Goal: Task Accomplishment & Management: Use online tool/utility

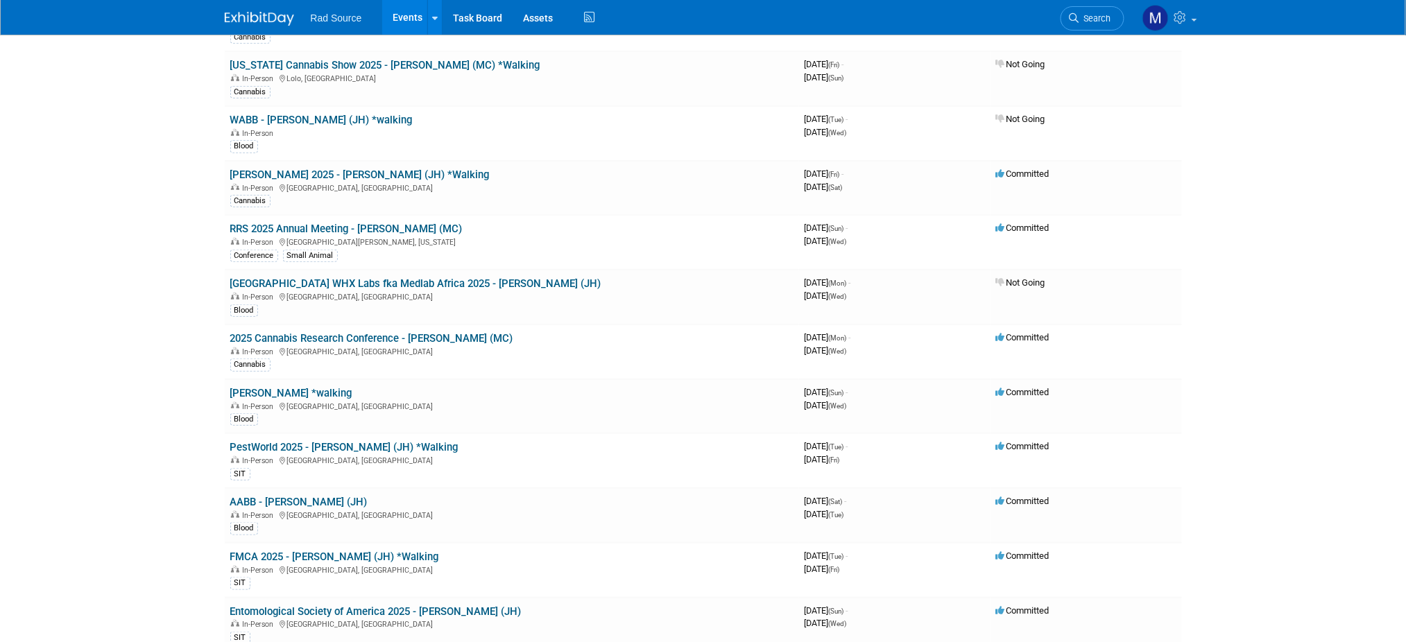
scroll to position [211, 0]
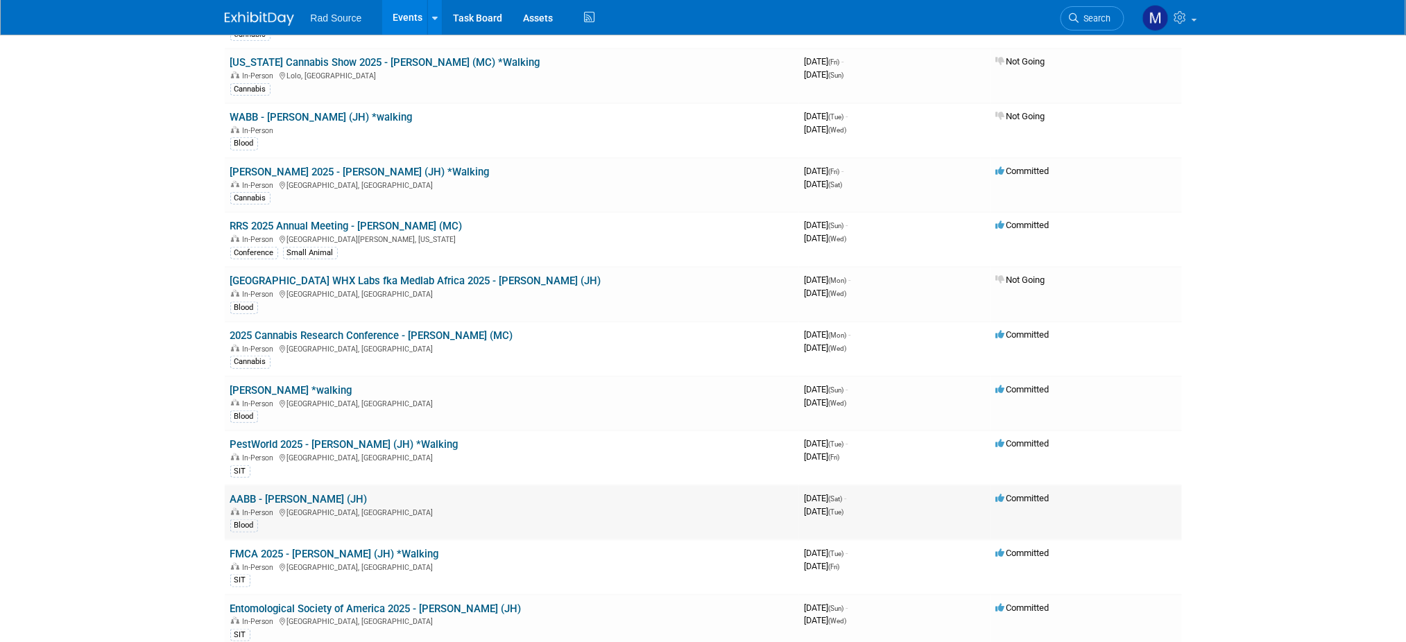
click at [292, 493] on link "AABB - [PERSON_NAME] (JH)" at bounding box center [298, 499] width 137 height 12
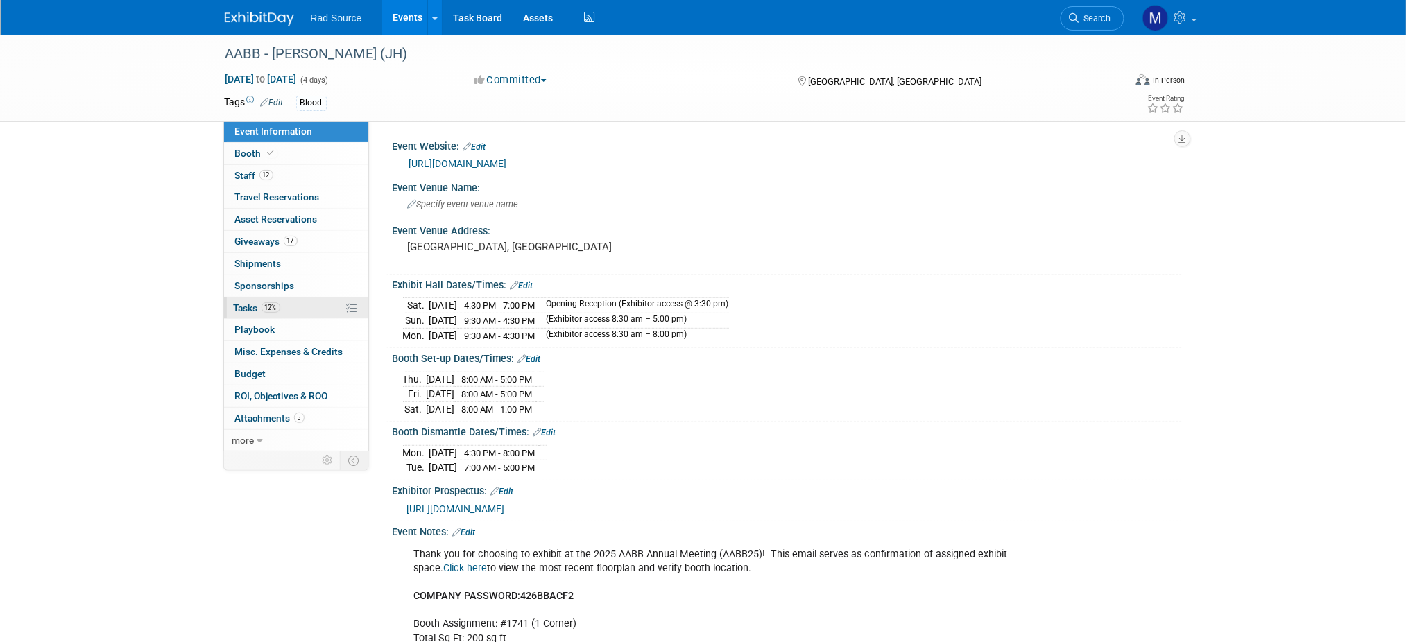
click at [296, 316] on link "12% Tasks 12%" at bounding box center [296, 307] width 144 height 21
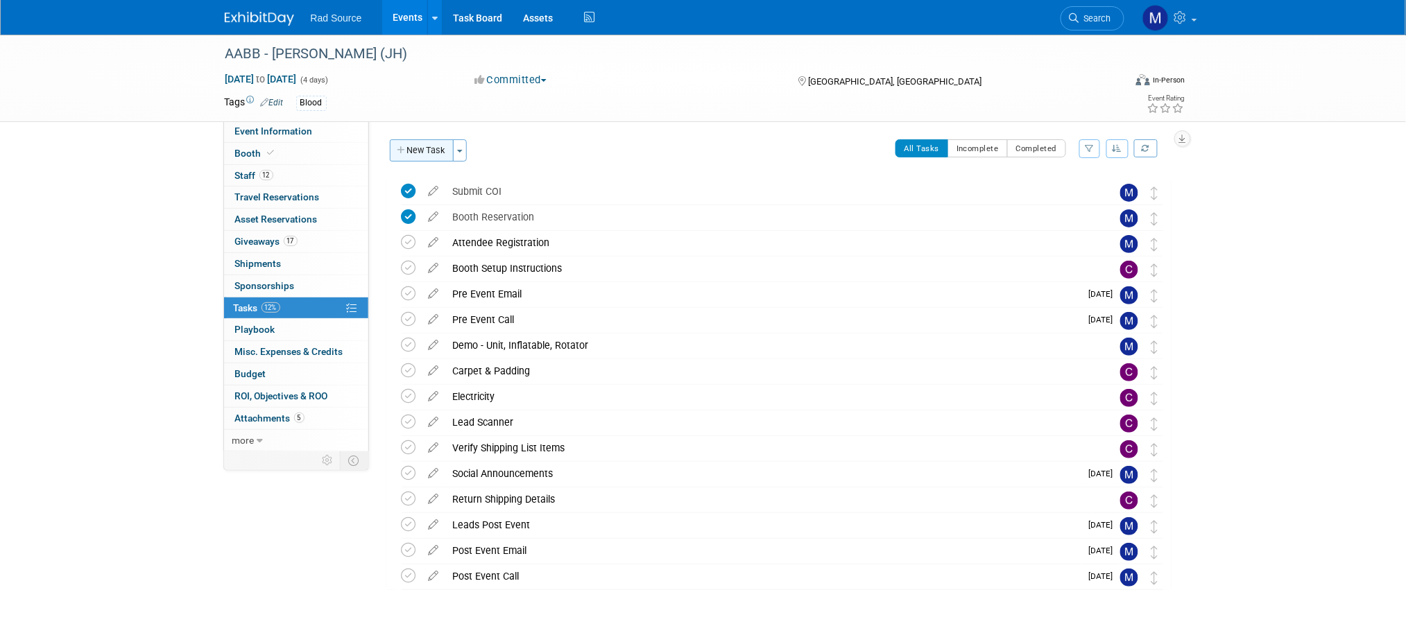
click at [423, 146] on button "New Task" at bounding box center [422, 150] width 64 height 22
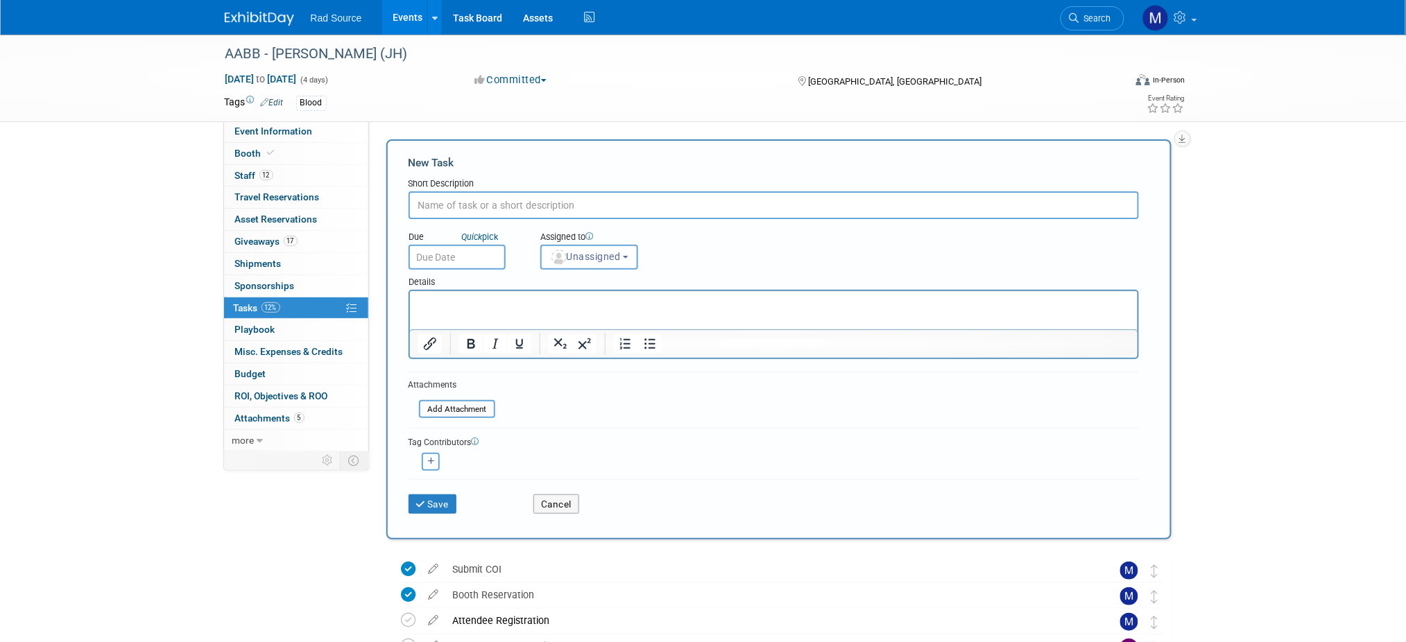
click at [563, 204] on input "text" at bounding box center [773, 205] width 730 height 28
paste input "Logistics Planning"
type input "Logistics Planning 3400 unit"
click at [517, 306] on p "Rich Text Area. Press ALT-0 for help." at bounding box center [772, 303] width 711 height 14
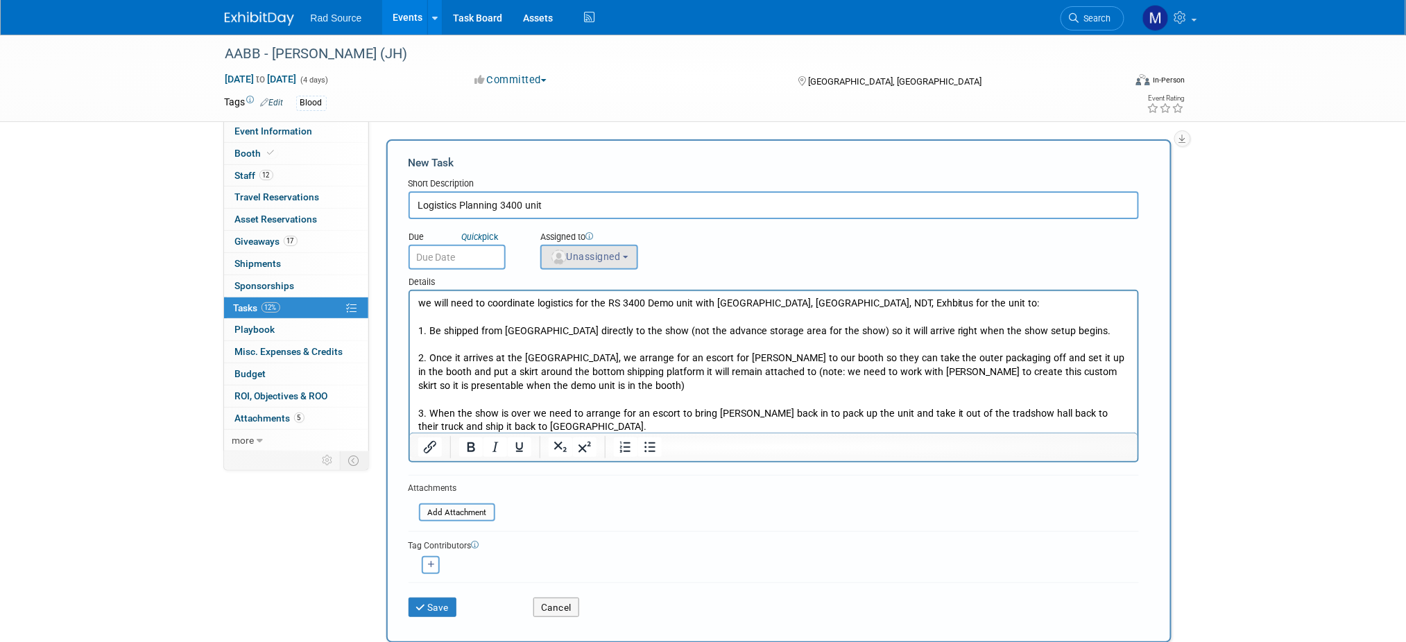
click at [625, 254] on button "Unassigned" at bounding box center [589, 257] width 98 height 25
click at [628, 286] on input "text" at bounding box center [613, 291] width 139 height 24
type input "me"
click at [562, 320] on label "Melissa Conboy (me)" at bounding box center [620, 320] width 145 height 22
click at [543, 320] on input "Melissa Conboy (me)" at bounding box center [538, 317] width 9 height 9
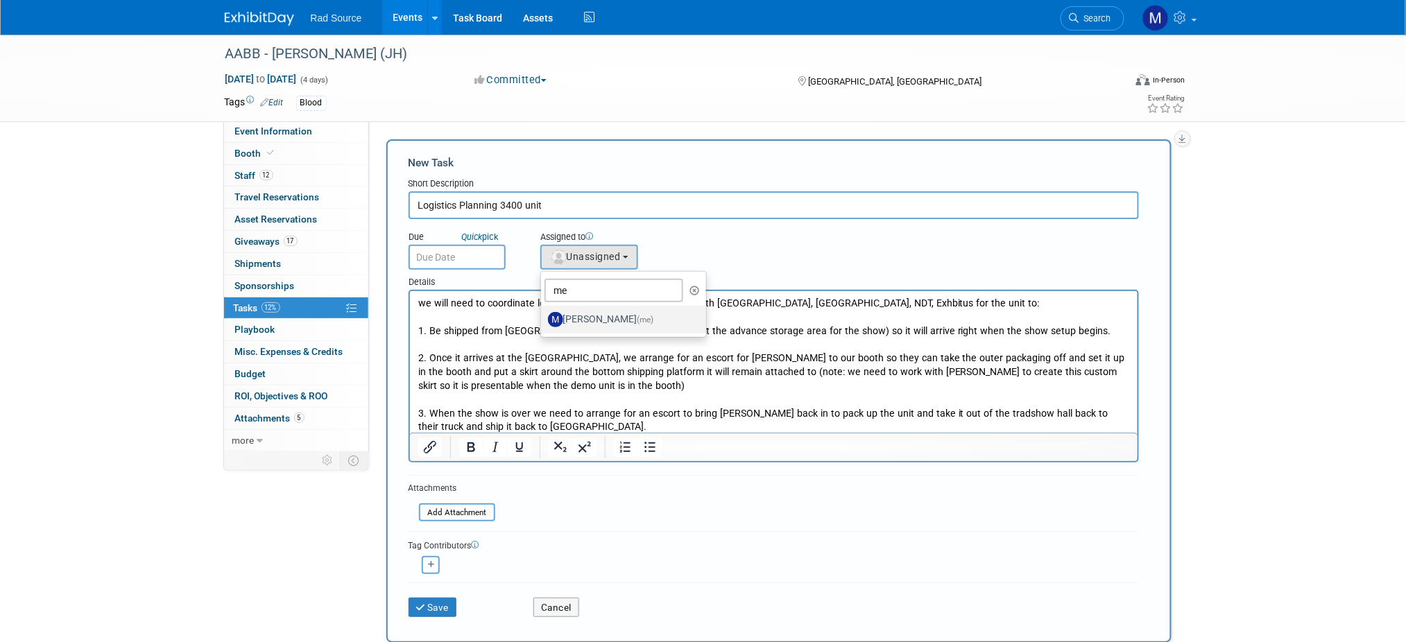
select select "051720f5-93b6-45d5-bdf1-a34fb29a2183"
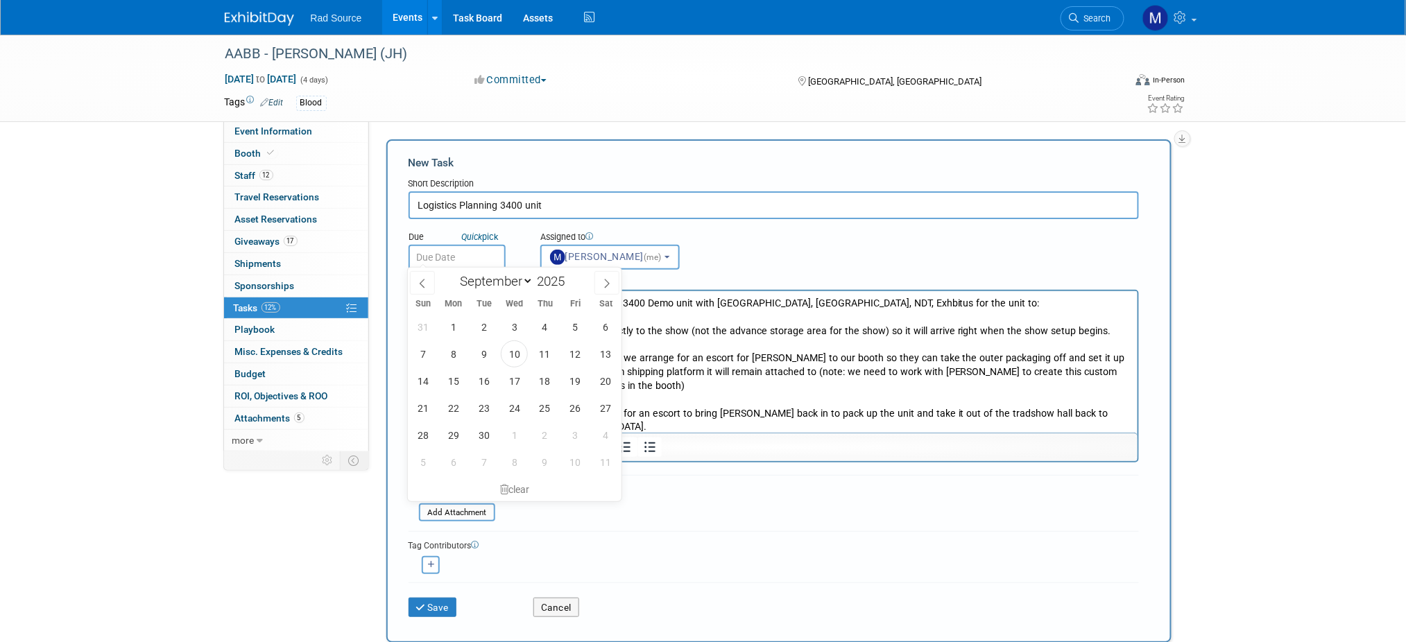
click at [460, 255] on input "text" at bounding box center [456, 257] width 97 height 25
click at [481, 436] on span "30" at bounding box center [483, 435] width 27 height 27
type input "Sep 30, 2025"
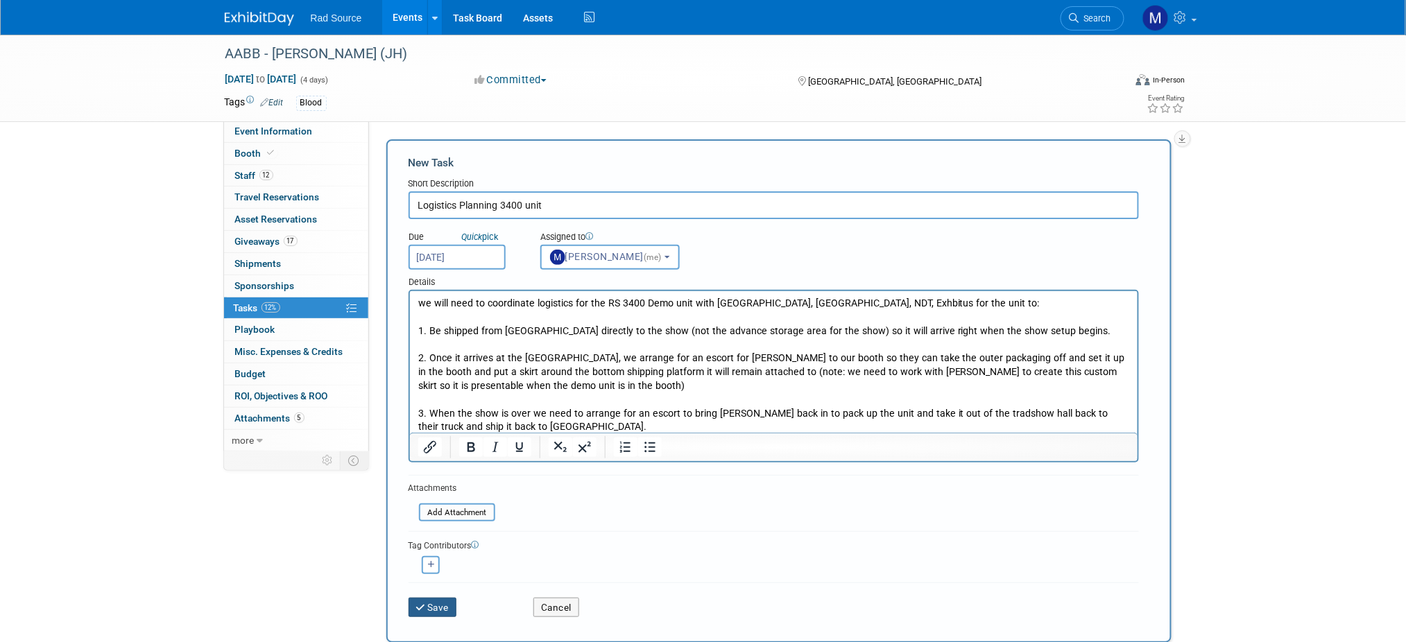
click at [442, 605] on button "Save" at bounding box center [432, 607] width 49 height 19
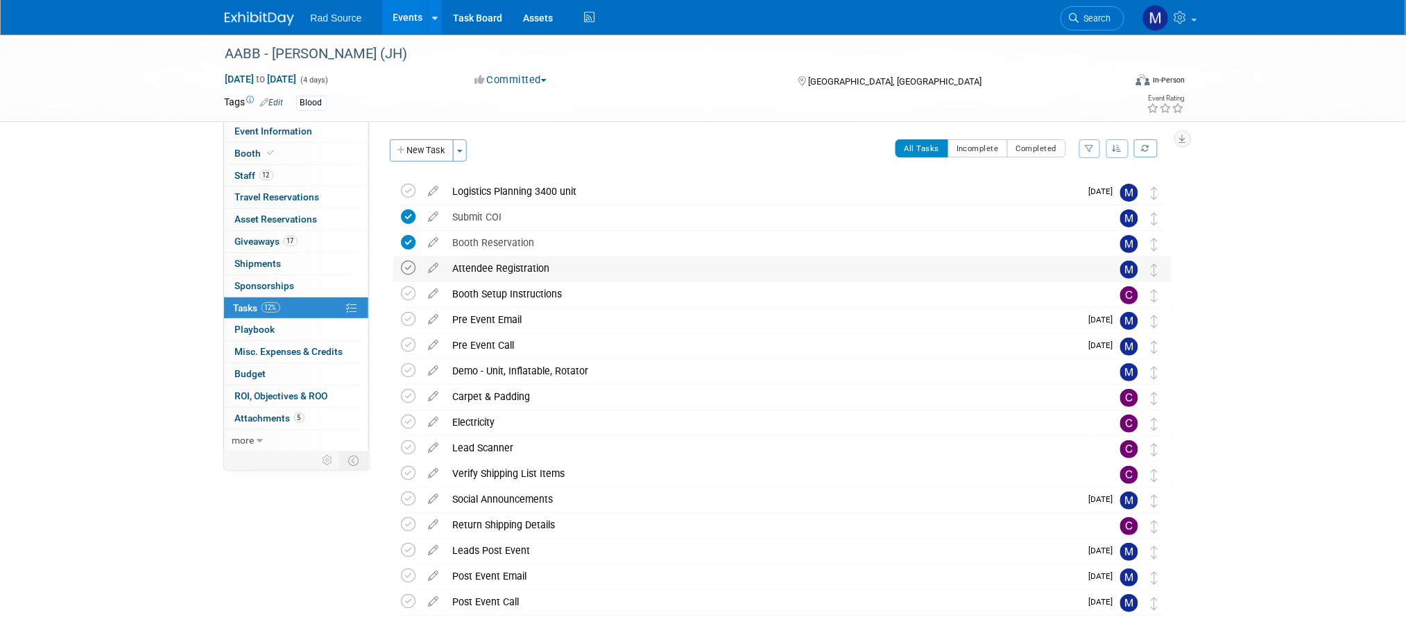
click at [411, 266] on icon at bounding box center [408, 268] width 15 height 15
click at [254, 12] on img at bounding box center [259, 19] width 69 height 14
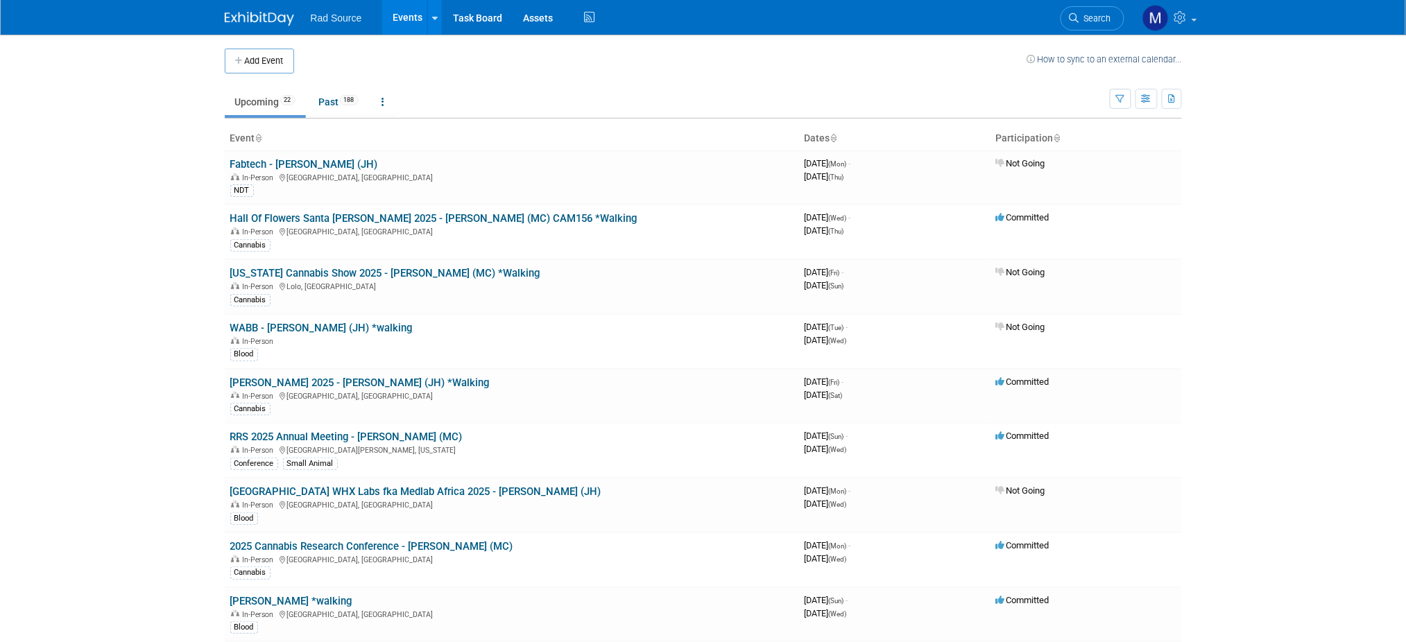
click at [95, 257] on body "Rad Source Events Add Event Bulk Upload Events Shareable Event Boards Recently …" at bounding box center [703, 321] width 1406 height 642
